Goal: Transaction & Acquisition: Purchase product/service

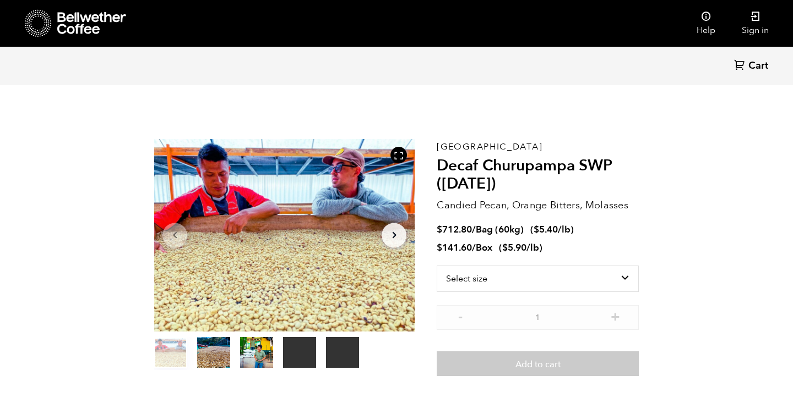
click at [408, 136] on section "Your browser does not support the video tag. Your browser does not support the …" at bounding box center [396, 257] width 539 height 309
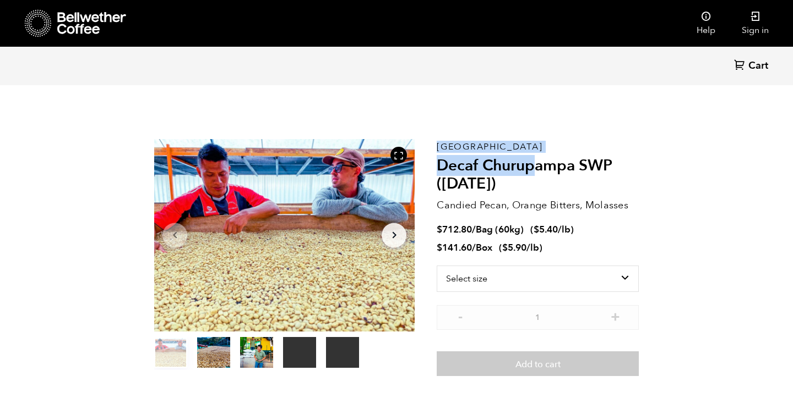
drag, startPoint x: 436, startPoint y: 163, endPoint x: 536, endPoint y: 160, distance: 99.1
click at [537, 160] on section "Your browser does not support the video tag. Your browser does not support the …" at bounding box center [396, 257] width 539 height 309
click at [536, 160] on h2 "Decaf Churupampa SWP (DEC 24)" at bounding box center [537, 175] width 202 height 37
drag, startPoint x: 578, startPoint y: 169, endPoint x: 436, endPoint y: 162, distance: 141.6
click at [436, 162] on h2 "Decaf Churupampa SWP (DEC 24)" at bounding box center [537, 175] width 202 height 37
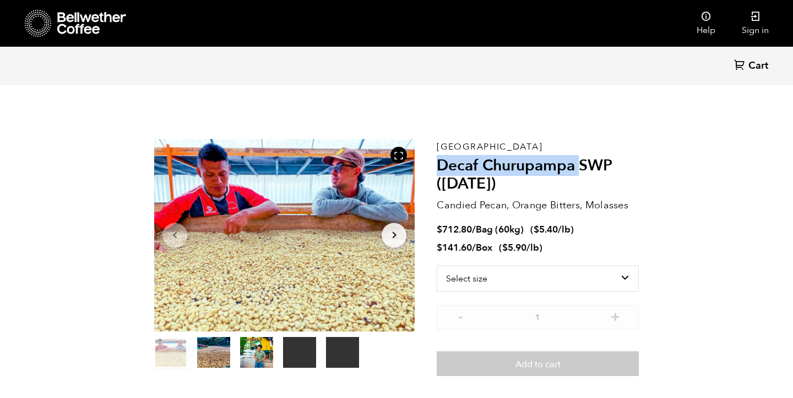
copy h2 "Decaf Churupampa"
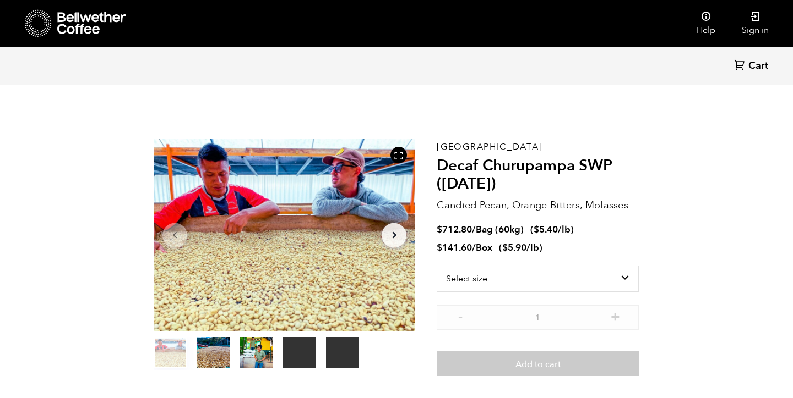
click at [656, 1] on nav "Help Sign in" at bounding box center [492, 23] width 579 height 47
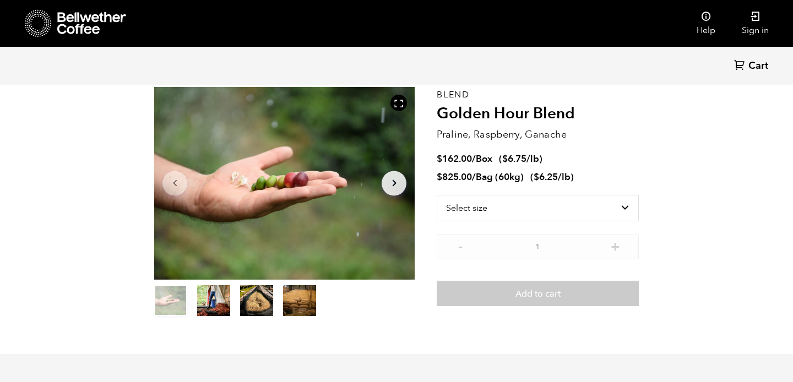
scroll to position [479, 471]
